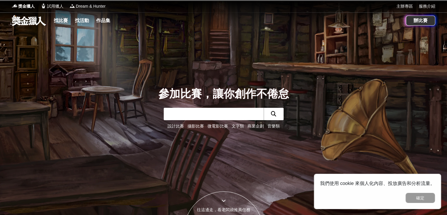
click at [237, 125] on link "文字類" at bounding box center [238, 125] width 12 height 5
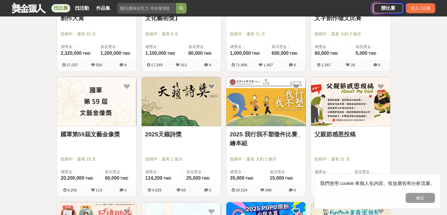
scroll to position [323, 0]
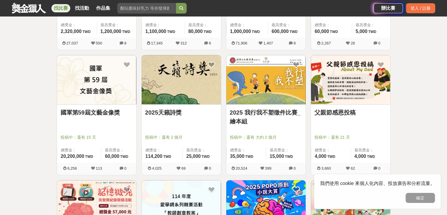
click at [270, 111] on link "2025 我行我不塑徵件比賽_繪本組" at bounding box center [266, 117] width 72 height 18
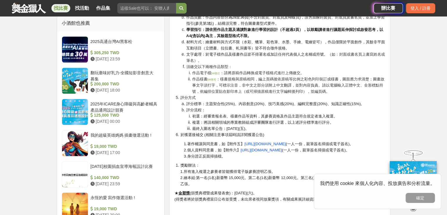
scroll to position [617, 0]
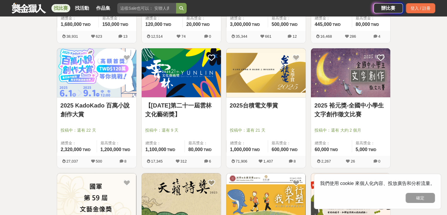
scroll to position [206, 0]
click at [271, 106] on link "2025台積電文學賞" at bounding box center [266, 105] width 72 height 9
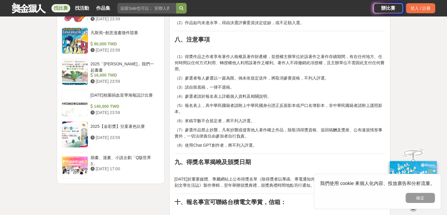
scroll to position [647, 0]
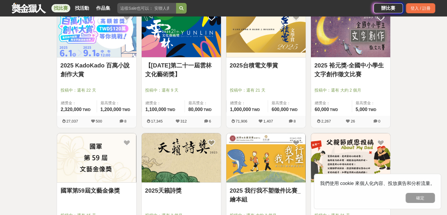
scroll to position [323, 0]
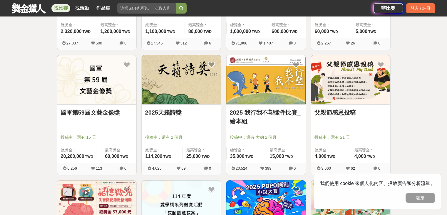
click at [367, 112] on link "父親節感恩投稿" at bounding box center [351, 112] width 72 height 9
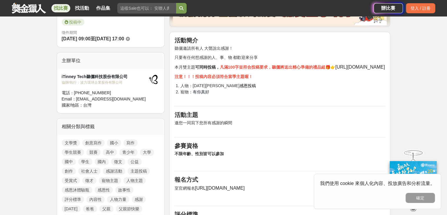
scroll to position [59, 0]
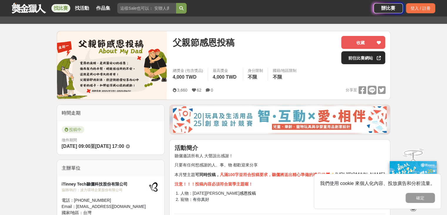
click at [360, 56] on link "前往比賽網站" at bounding box center [363, 57] width 44 height 13
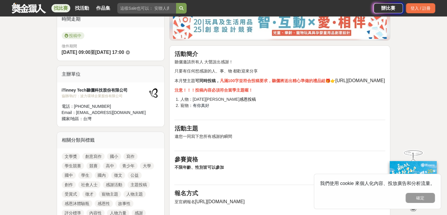
scroll to position [176, 0]
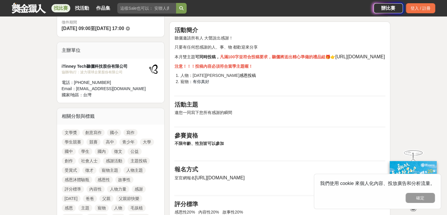
click at [335, 59] on span "https://bit.ly/4aO9ohD" at bounding box center [360, 56] width 50 height 5
drag, startPoint x: 225, startPoint y: 62, endPoint x: 180, endPoint y: 64, distance: 44.7
click at [180, 60] on p "本月雙主題 可同時投稿， 凡滿100字並符合投稿要求，聽儷將送出精心準備的禮品組 🎁👉 https://bit.ly/4aO9ohD" at bounding box center [279, 56] width 211 height 7
click at [260, 91] on li "寵物 ：有你真好" at bounding box center [282, 84] width 205 height 12
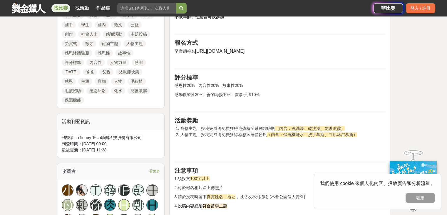
scroll to position [382, 0]
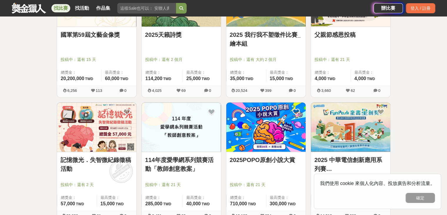
scroll to position [412, 0]
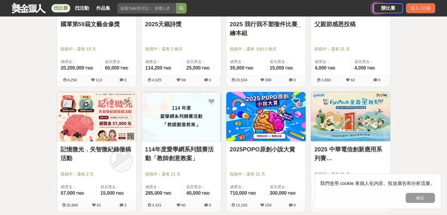
click at [270, 140] on img at bounding box center [265, 116] width 79 height 49
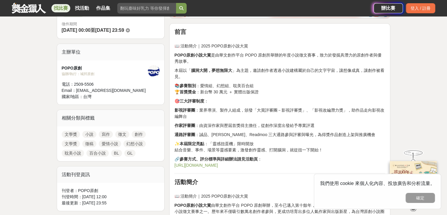
scroll to position [206, 0]
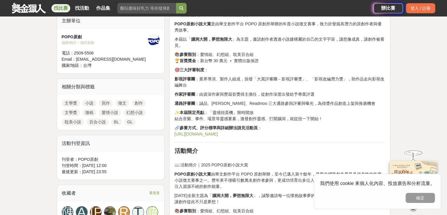
click at [201, 136] on link "https://www.popo.tw/" at bounding box center [196, 133] width 44 height 5
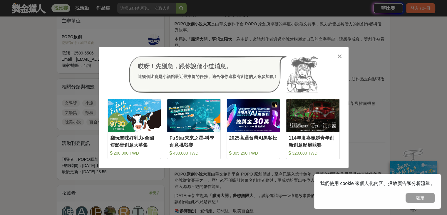
click at [338, 57] on icon at bounding box center [339, 56] width 4 height 6
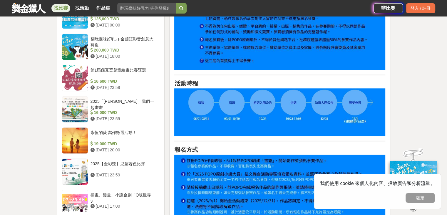
scroll to position [500, 0]
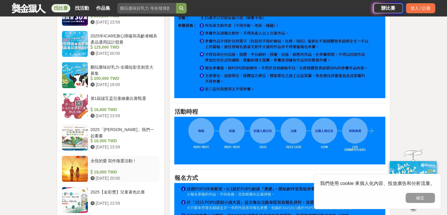
click at [125, 159] on div "永恆的愛 寫作徵選活動 !" at bounding box center [124, 163] width 67 height 11
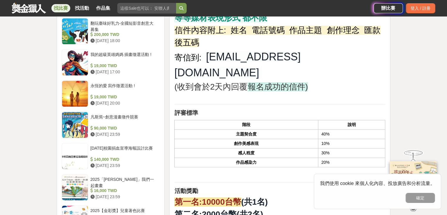
scroll to position [529, 0]
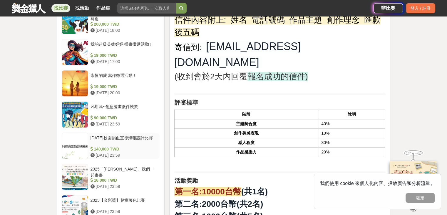
click at [128, 136] on div "114年校園捐血宣導海報設計比賽" at bounding box center [124, 140] width 67 height 11
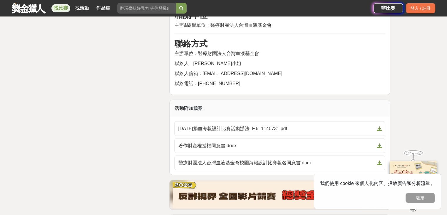
scroll to position [1146, 0]
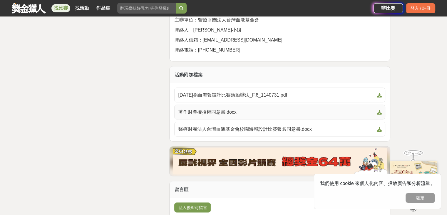
click at [262, 108] on span "著作財產權授權同意書.docx" at bounding box center [276, 111] width 196 height 7
click at [269, 91] on span "114年捐血海報設計比賽活動辦法_F.6_1140731.pdf" at bounding box center [276, 94] width 196 height 7
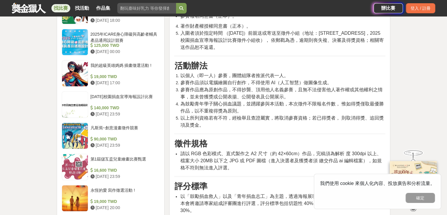
scroll to position [470, 0]
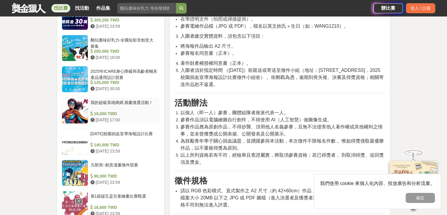
click at [120, 106] on div "我的超級英雄媽媽 插畫徵選活動 !" at bounding box center [124, 104] width 67 height 11
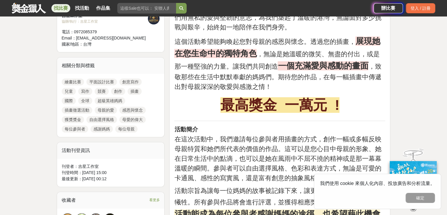
scroll to position [294, 0]
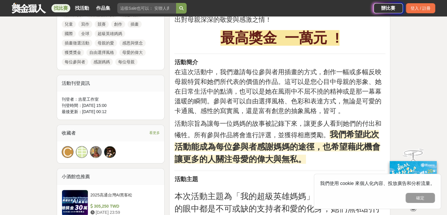
click at [156, 132] on span "看更多" at bounding box center [154, 132] width 11 height 6
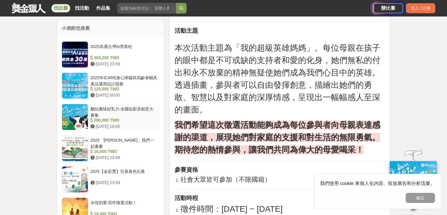
scroll to position [441, 0]
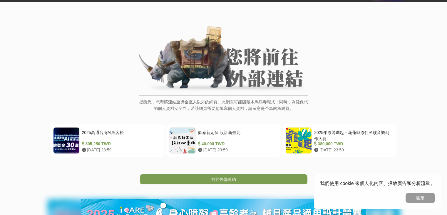
scroll to position [59, 0]
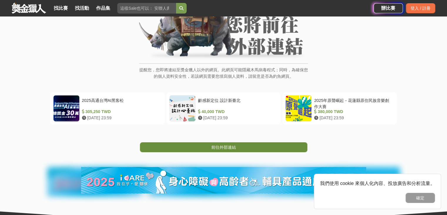
click at [263, 146] on link "前往外部連結" at bounding box center [224, 147] width 168 height 10
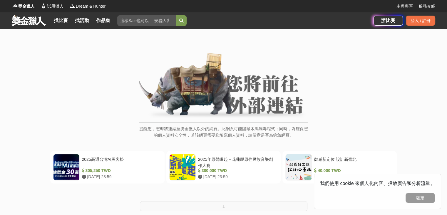
scroll to position [29, 0]
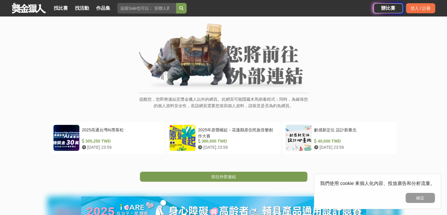
click at [228, 176] on span "前往外部連結" at bounding box center [223, 176] width 25 height 5
